Goal: Task Accomplishment & Management: Use online tool/utility

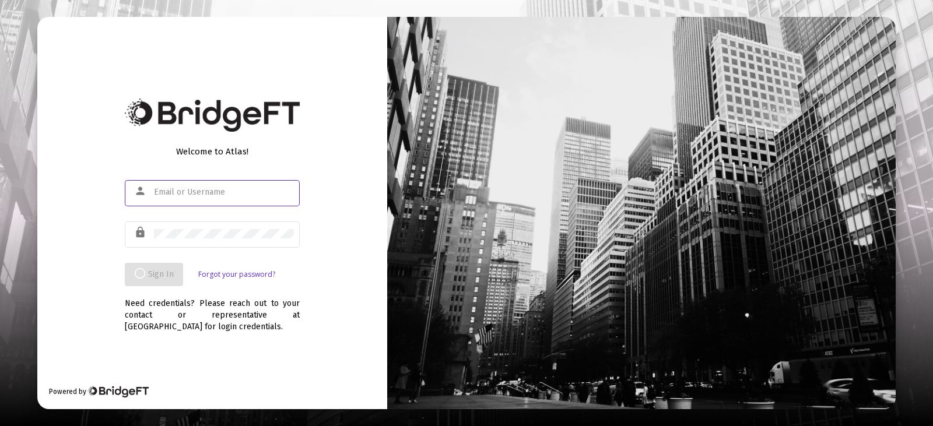
type input "[EMAIL_ADDRESS][DOMAIN_NAME]"
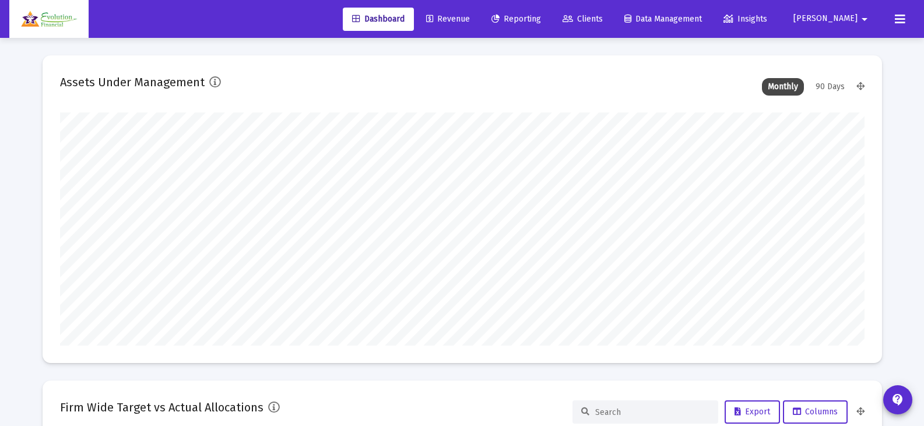
scroll to position [233, 804]
type input "[DATE]"
type input "[EMAIL_ADDRESS][DOMAIN_NAME]"
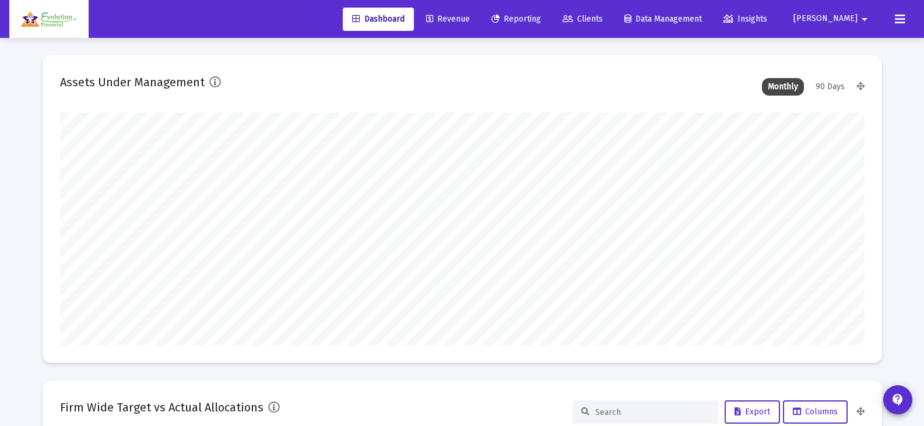
scroll to position [233, 376]
click at [470, 17] on span "Revenue" at bounding box center [448, 19] width 44 height 10
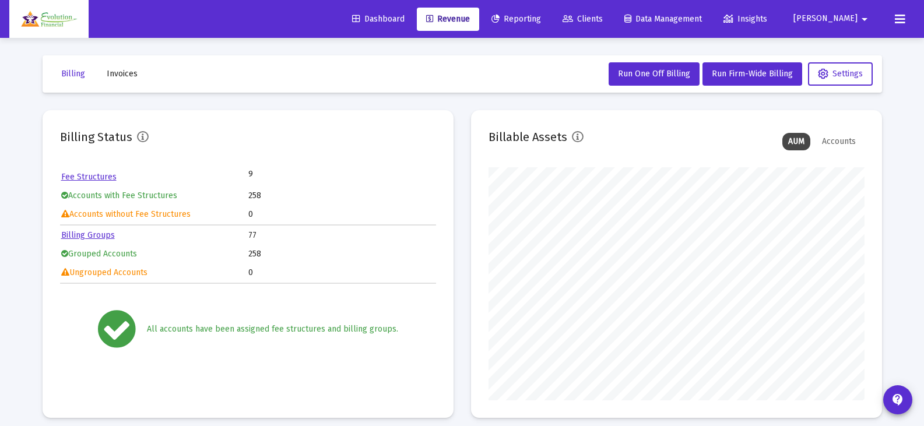
scroll to position [233, 376]
click at [742, 76] on span "Run Firm-Wide Billing" at bounding box center [752, 74] width 81 height 10
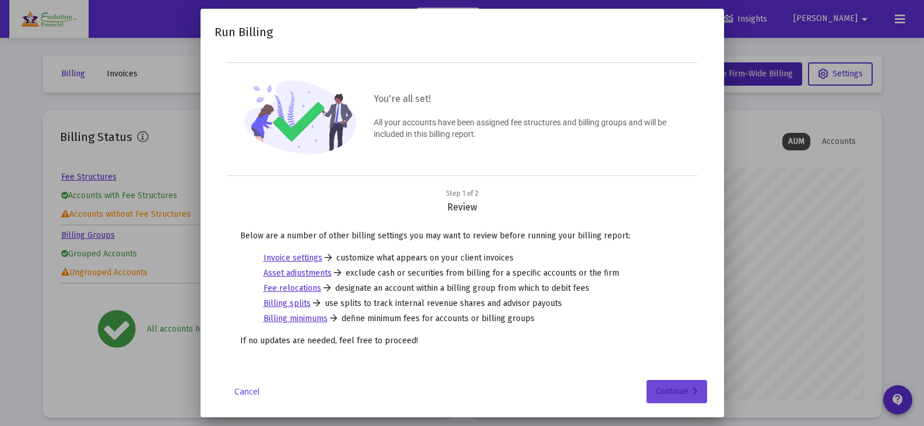
click at [685, 391] on div "Continue" at bounding box center [677, 391] width 42 height 23
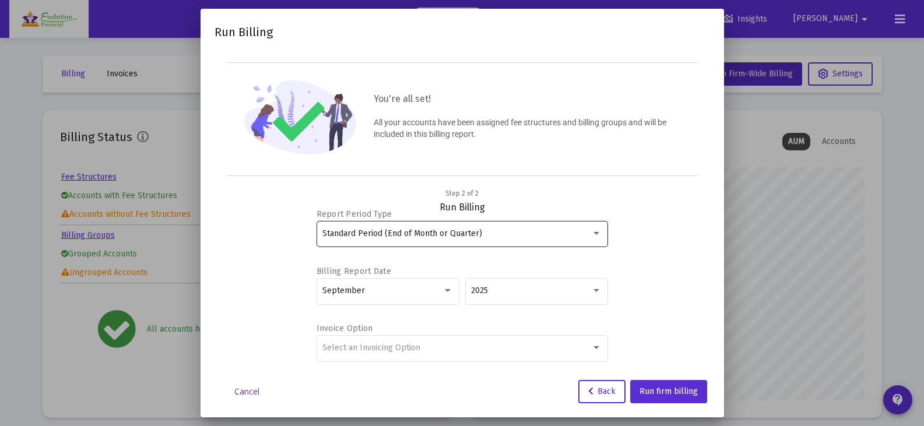
click at [525, 232] on div "Standard Period (End of Month or Quarter)" at bounding box center [456, 233] width 269 height 9
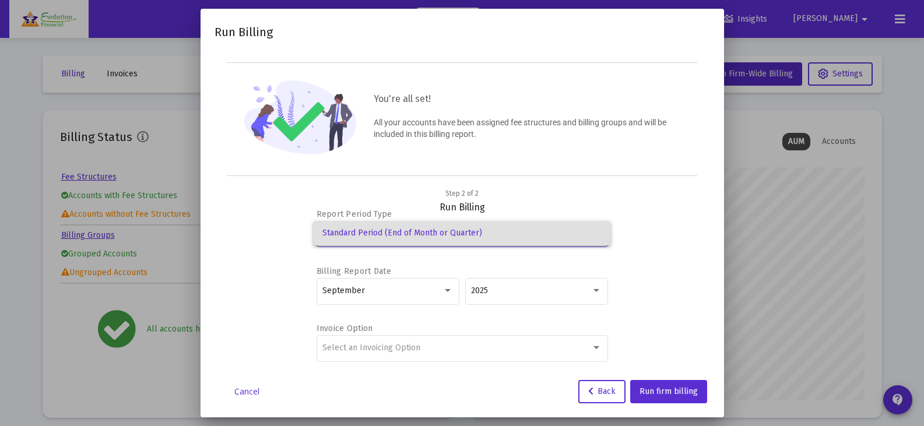
click at [541, 195] on div at bounding box center [462, 213] width 924 height 426
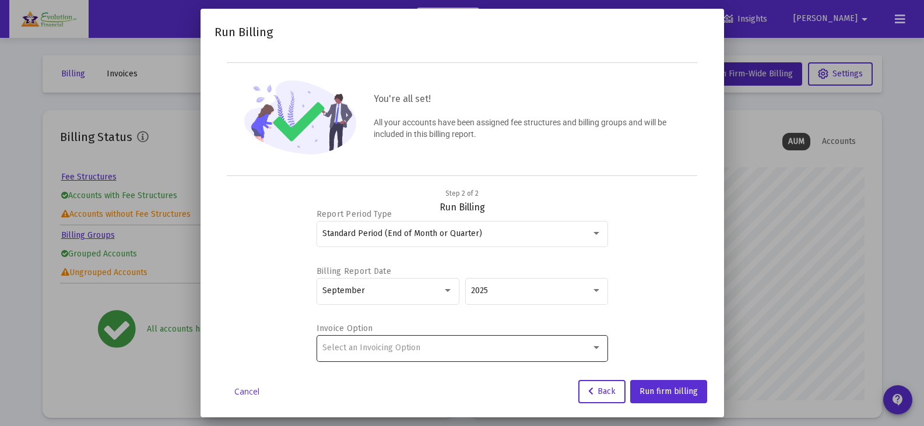
click at [432, 353] on div "Select an Invoicing Option" at bounding box center [461, 347] width 279 height 29
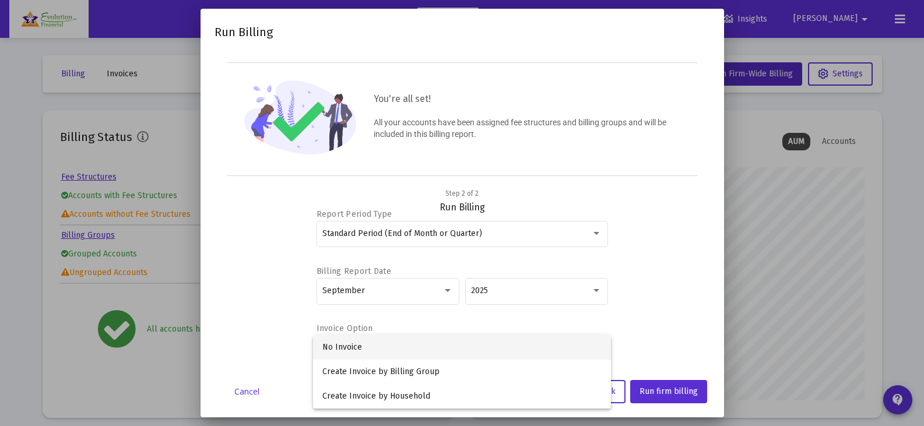
click at [372, 350] on span "No Invoice" at bounding box center [461, 347] width 279 height 24
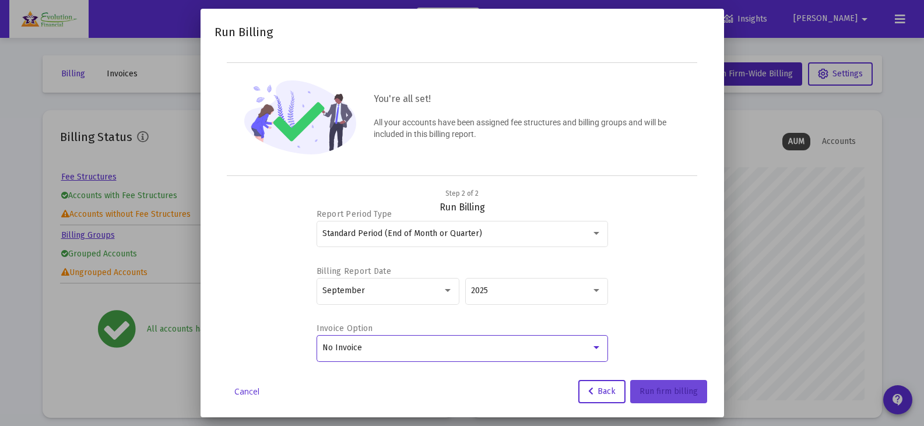
click at [663, 386] on span "Run firm billing" at bounding box center [668, 391] width 58 height 10
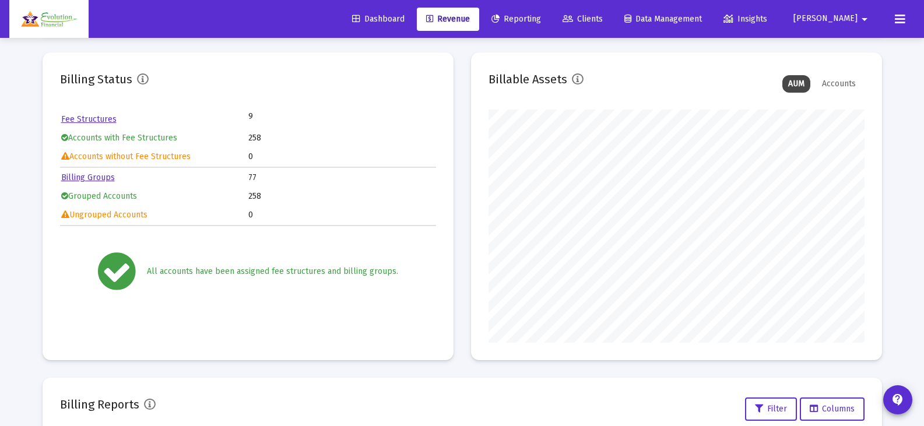
scroll to position [0, 0]
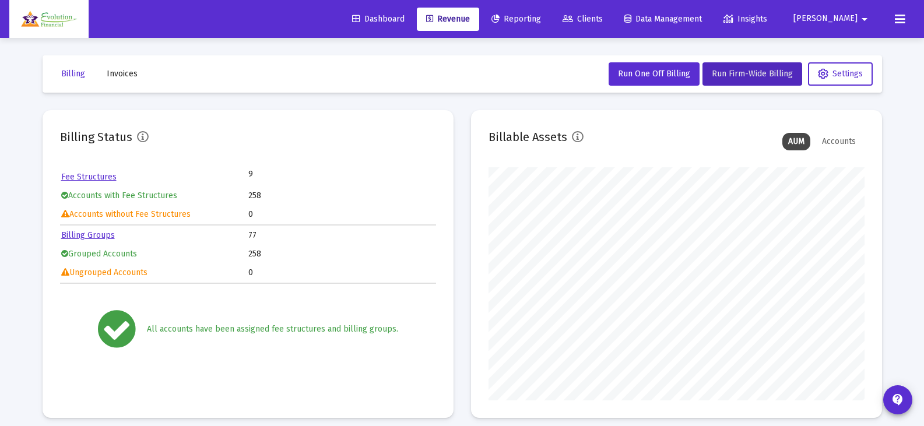
click at [135, 73] on span "Invoices" at bounding box center [122, 74] width 31 height 10
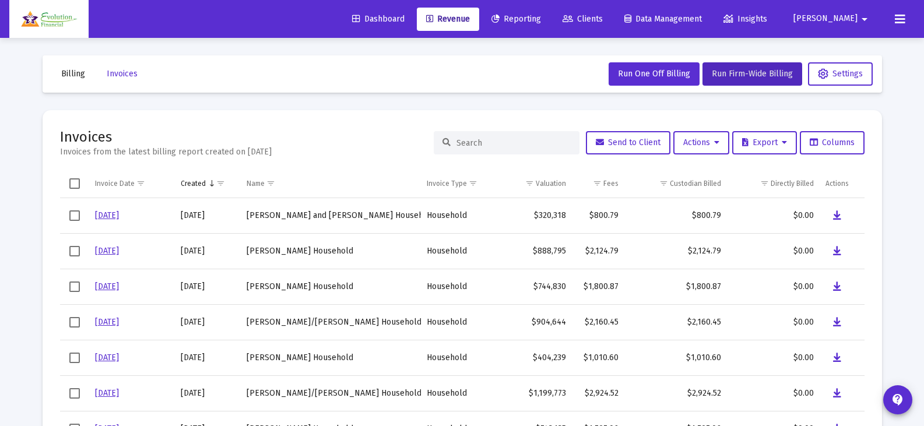
click at [77, 81] on button "Billing" at bounding box center [73, 73] width 43 height 23
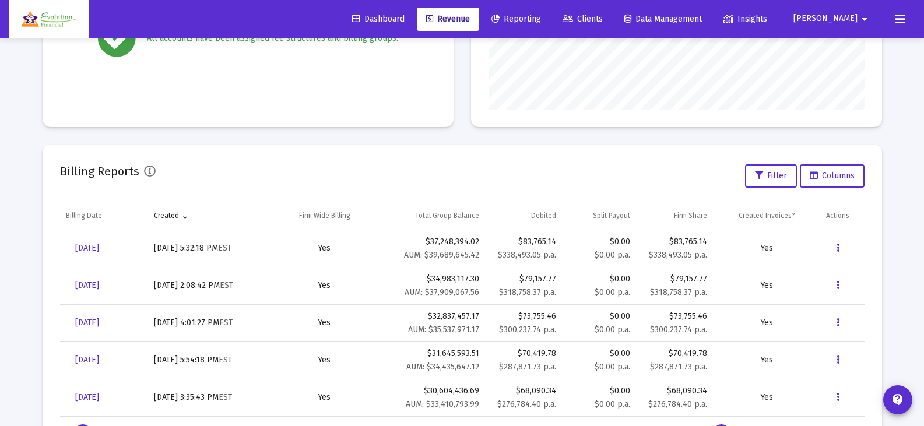
scroll to position [291, 0]
click at [99, 247] on span "[DATE]" at bounding box center [87, 247] width 24 height 10
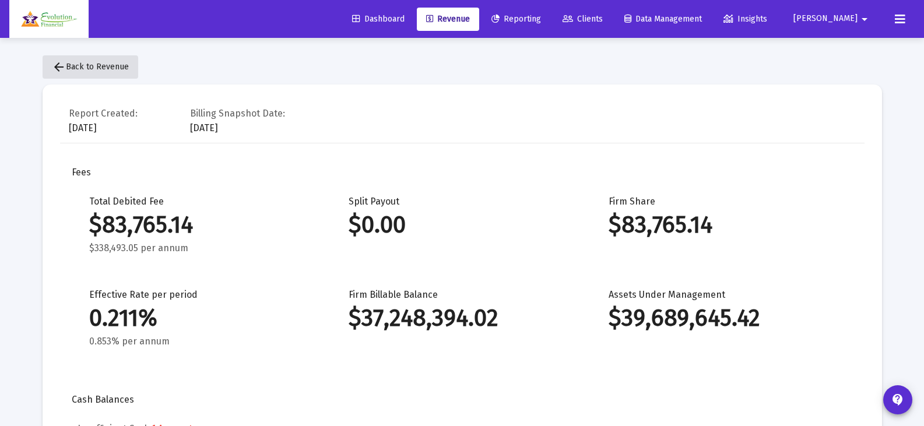
click at [65, 70] on mat-icon "arrow_back" at bounding box center [59, 67] width 14 height 14
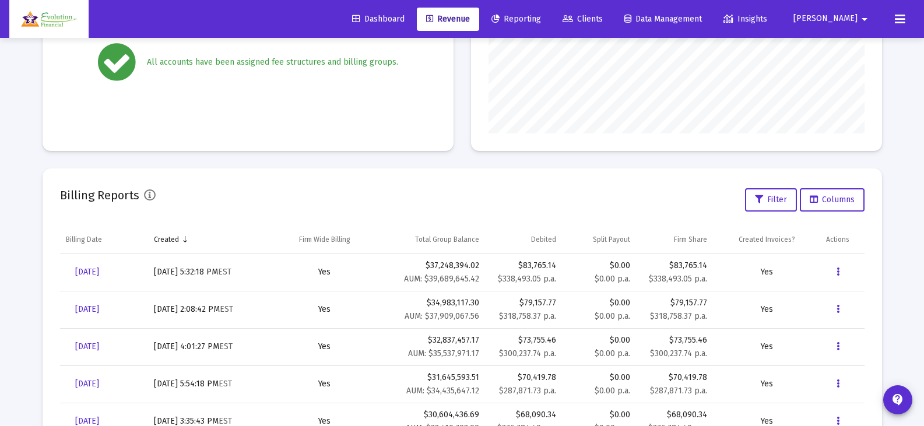
scroll to position [291, 0]
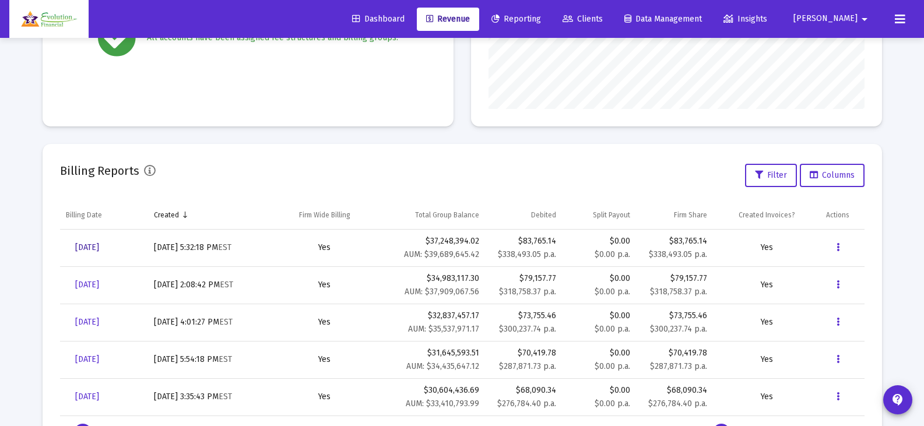
click at [99, 251] on span "[DATE]" at bounding box center [87, 247] width 24 height 10
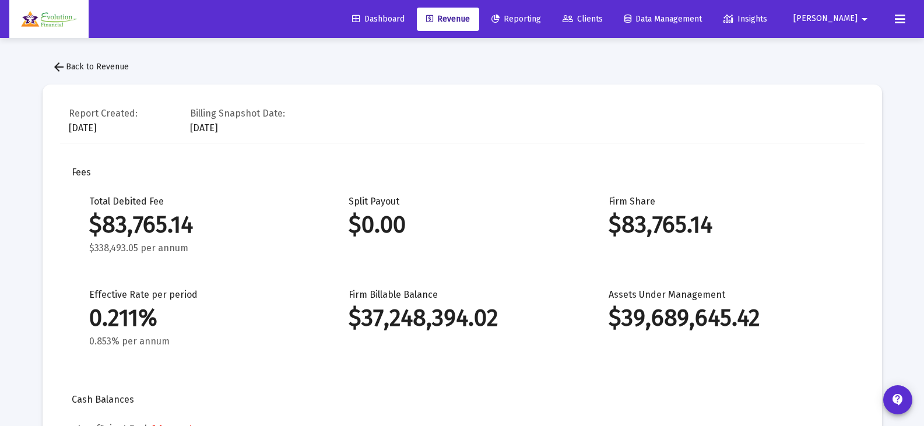
click at [122, 66] on span "arrow_back Back to Revenue" at bounding box center [90, 67] width 77 height 10
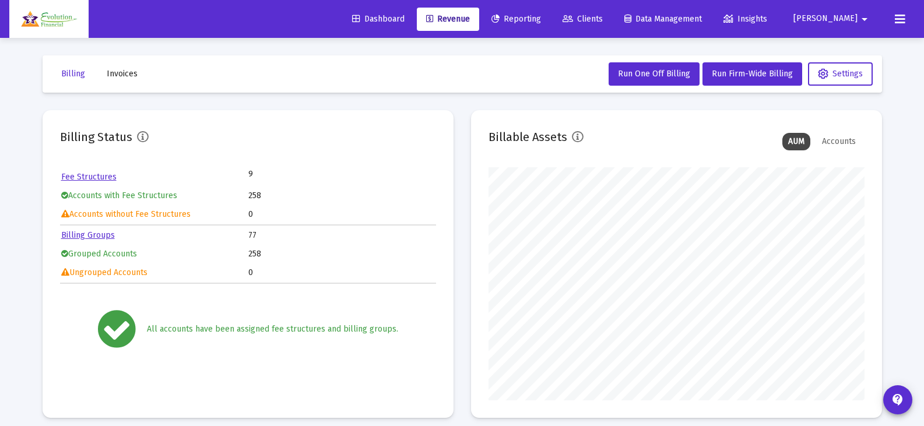
scroll to position [233, 376]
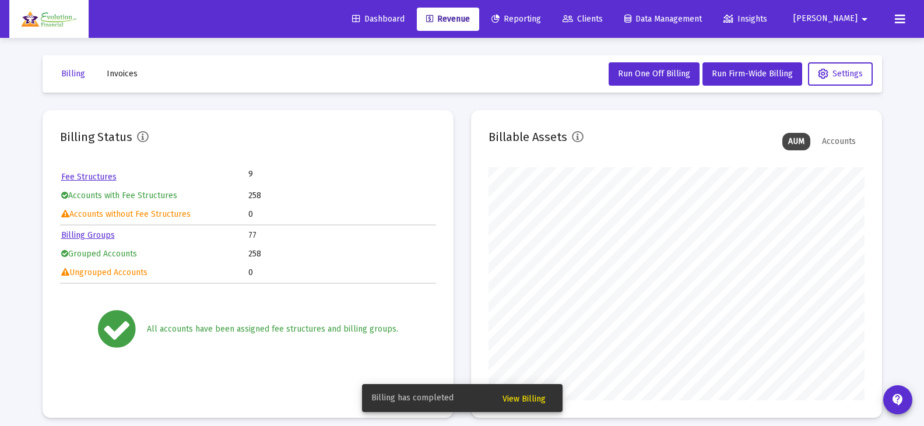
click at [530, 400] on span "View Billing" at bounding box center [523, 399] width 43 height 10
